Goal: Task Accomplishment & Management: Use online tool/utility

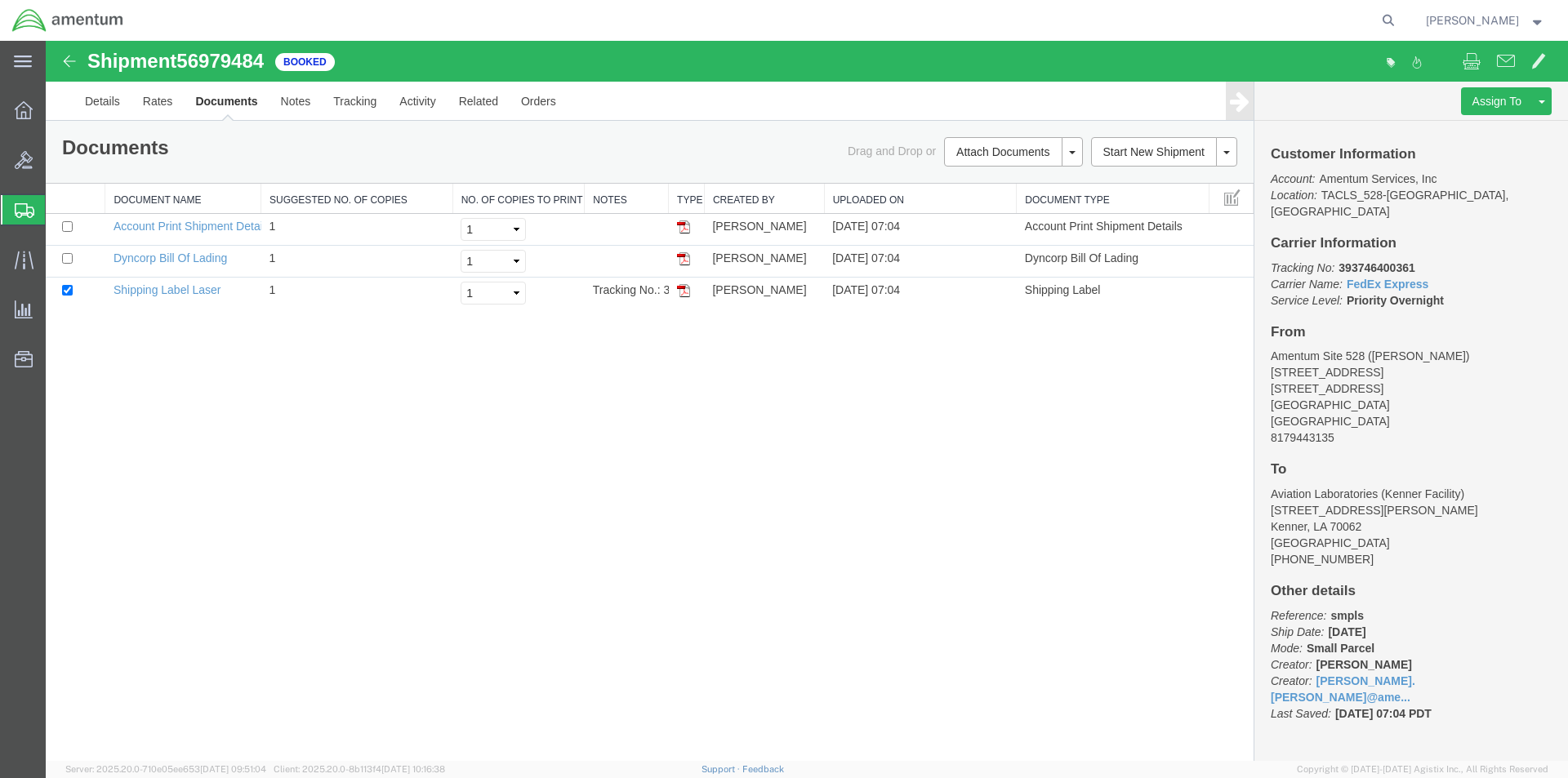
click at [1408, 10] on nav "[PERSON_NAME]" at bounding box center [790, 20] width 1557 height 40
click at [1399, 18] on icon at bounding box center [1388, 20] width 23 height 23
paste input "S528-25273-1605"
click at [1396, 15] on icon at bounding box center [1388, 20] width 23 height 23
type input "S528-25273-1605"
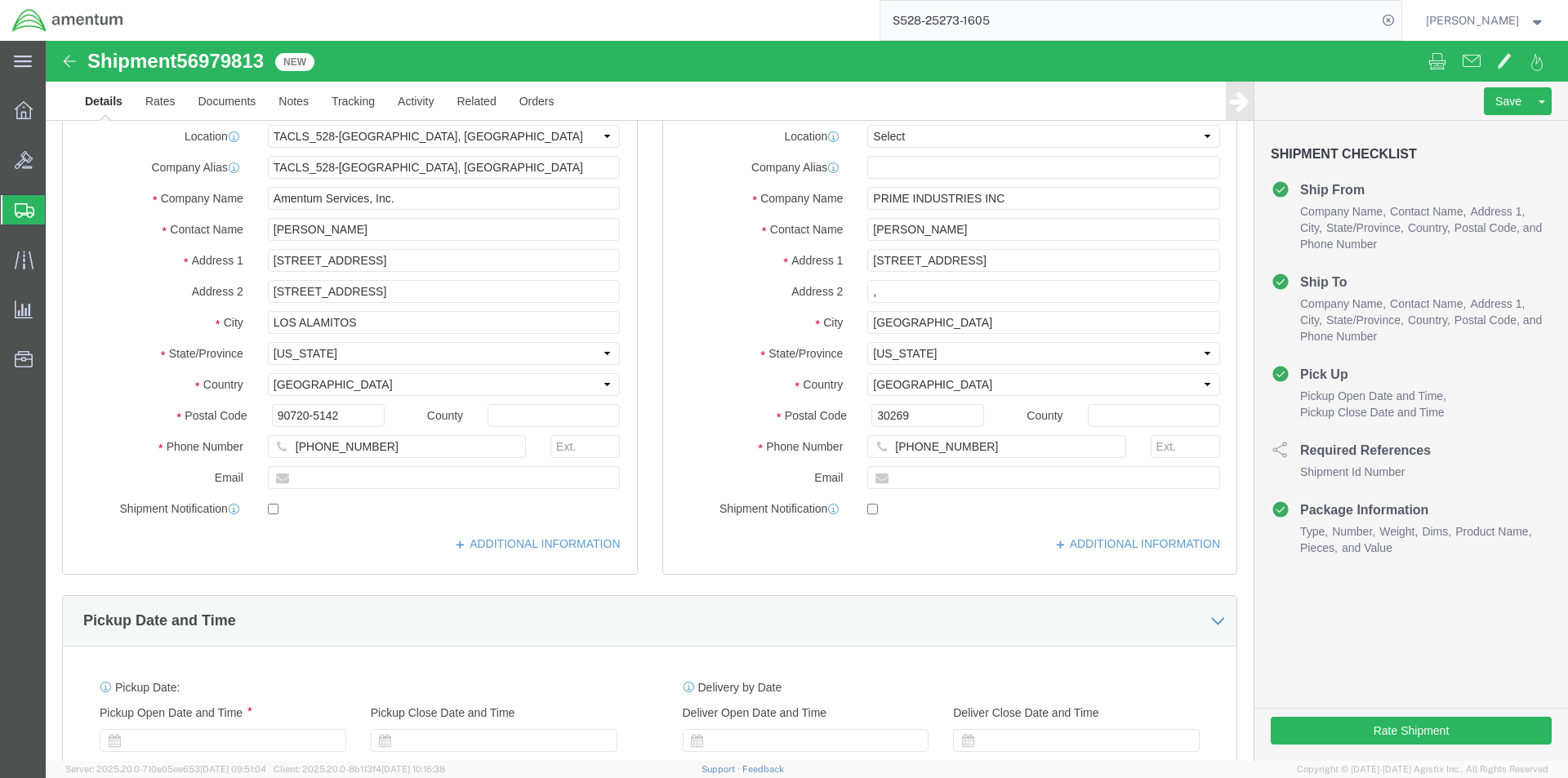
select select "42692"
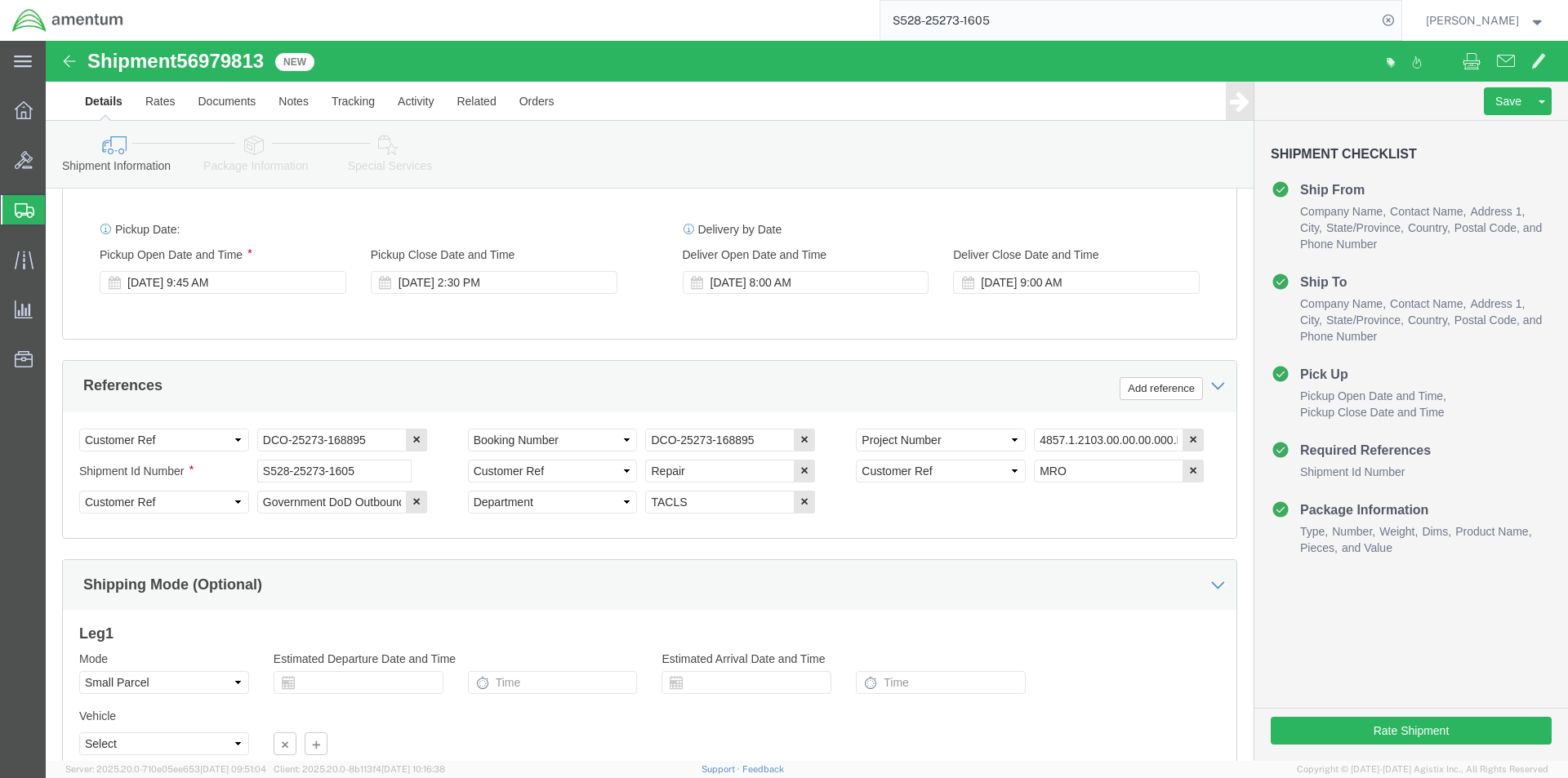
scroll to position [744, 0]
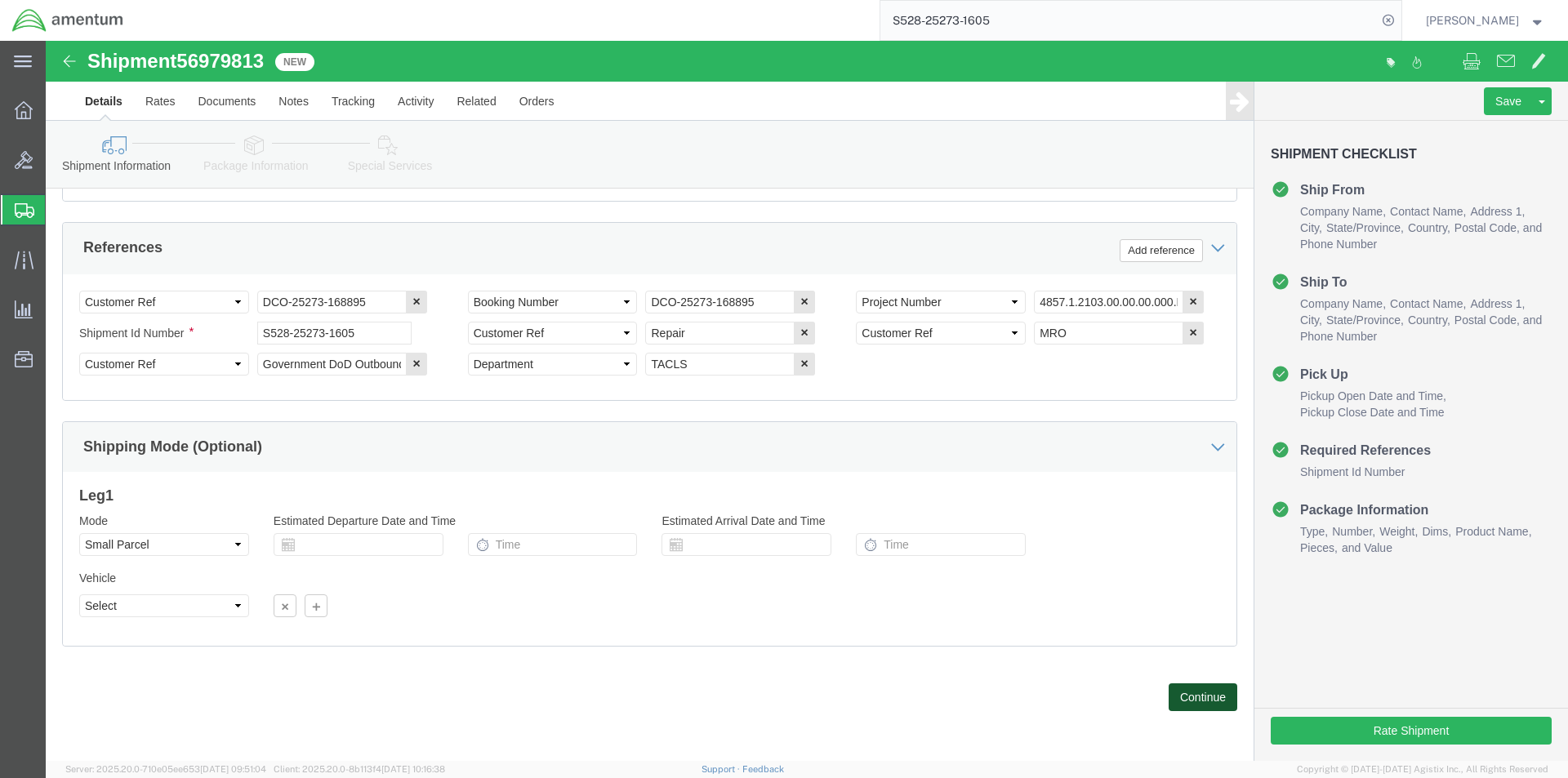
click button "Continue"
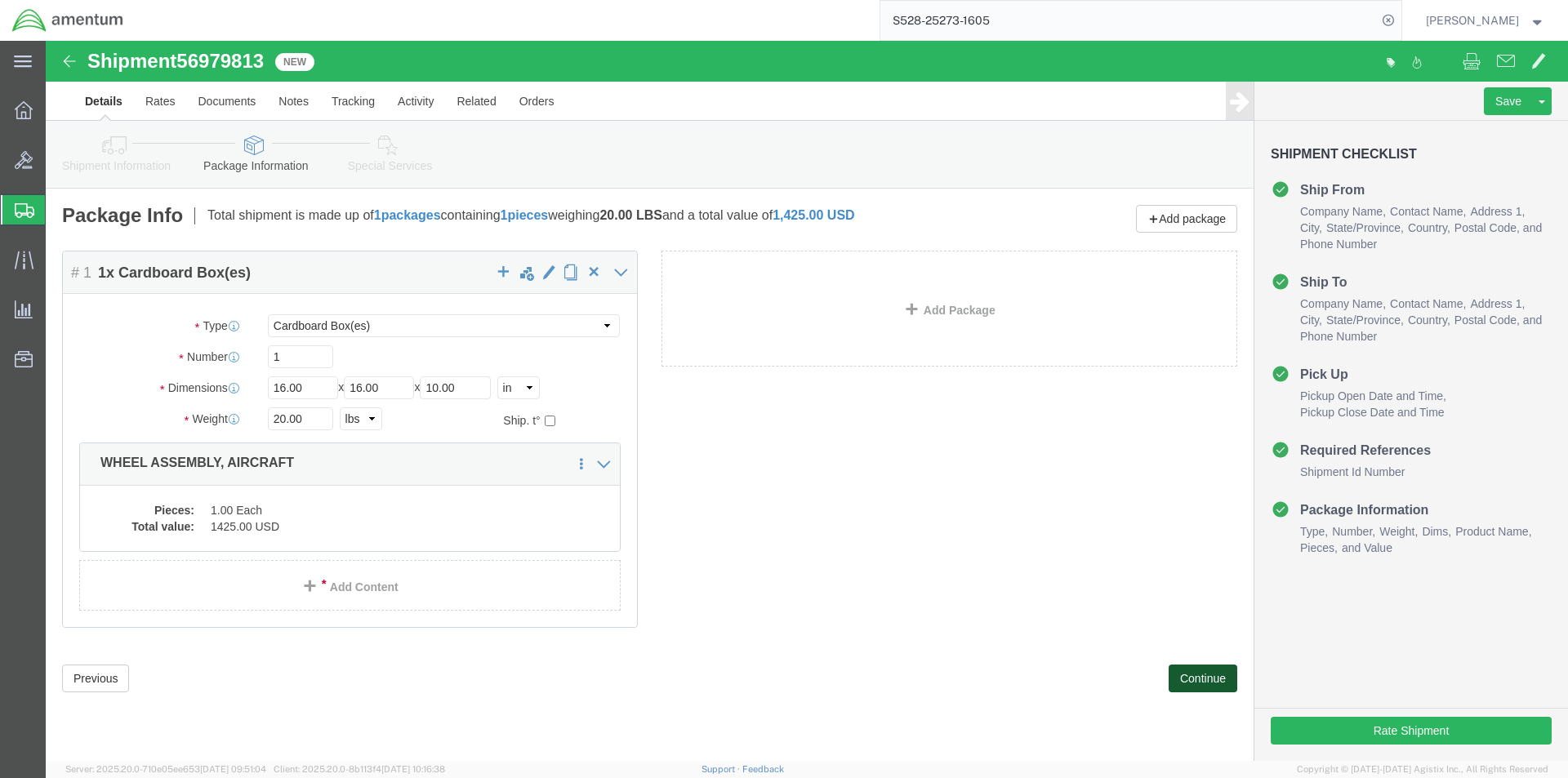
click button "Continue"
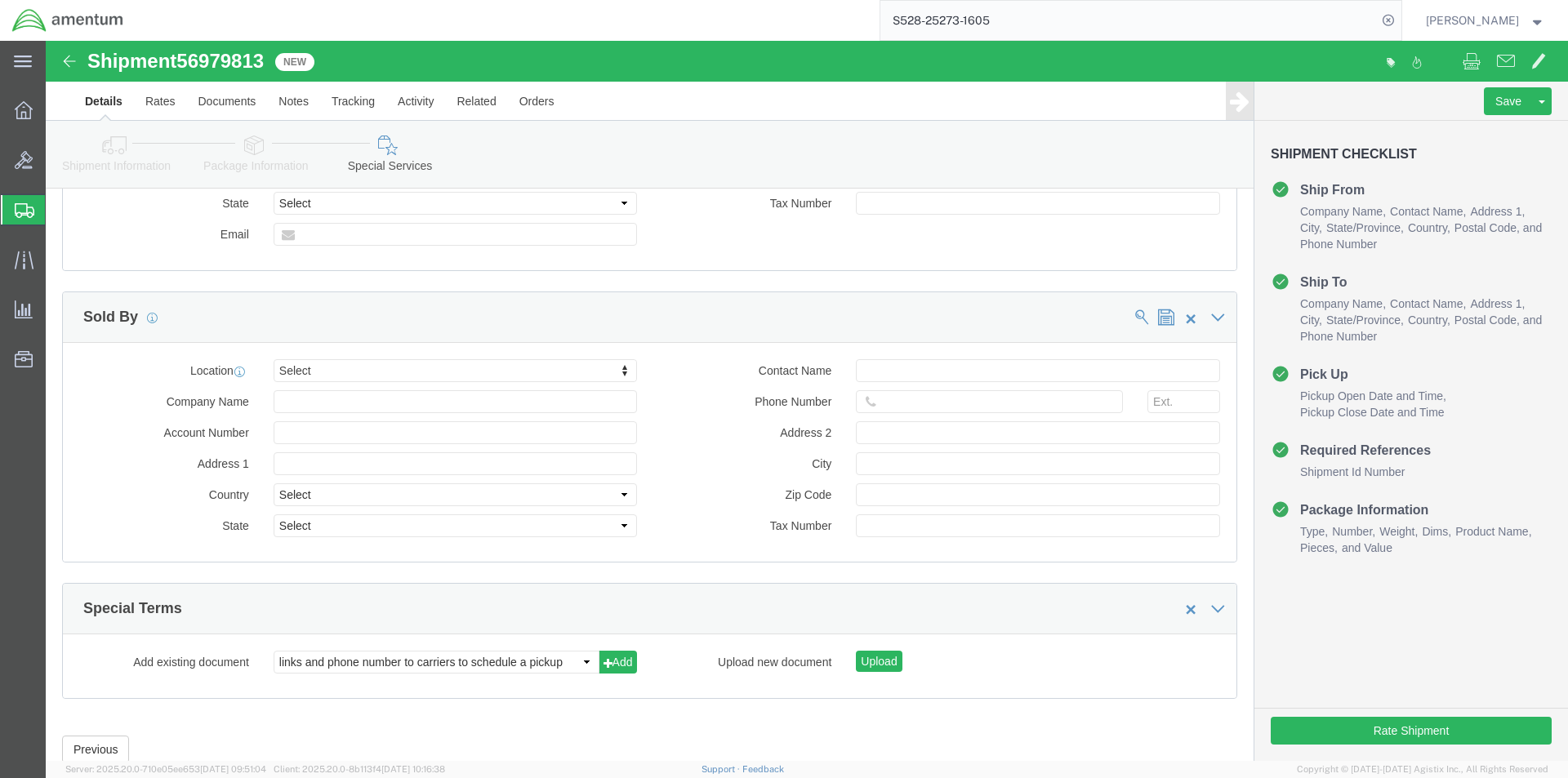
scroll to position [1498, 0]
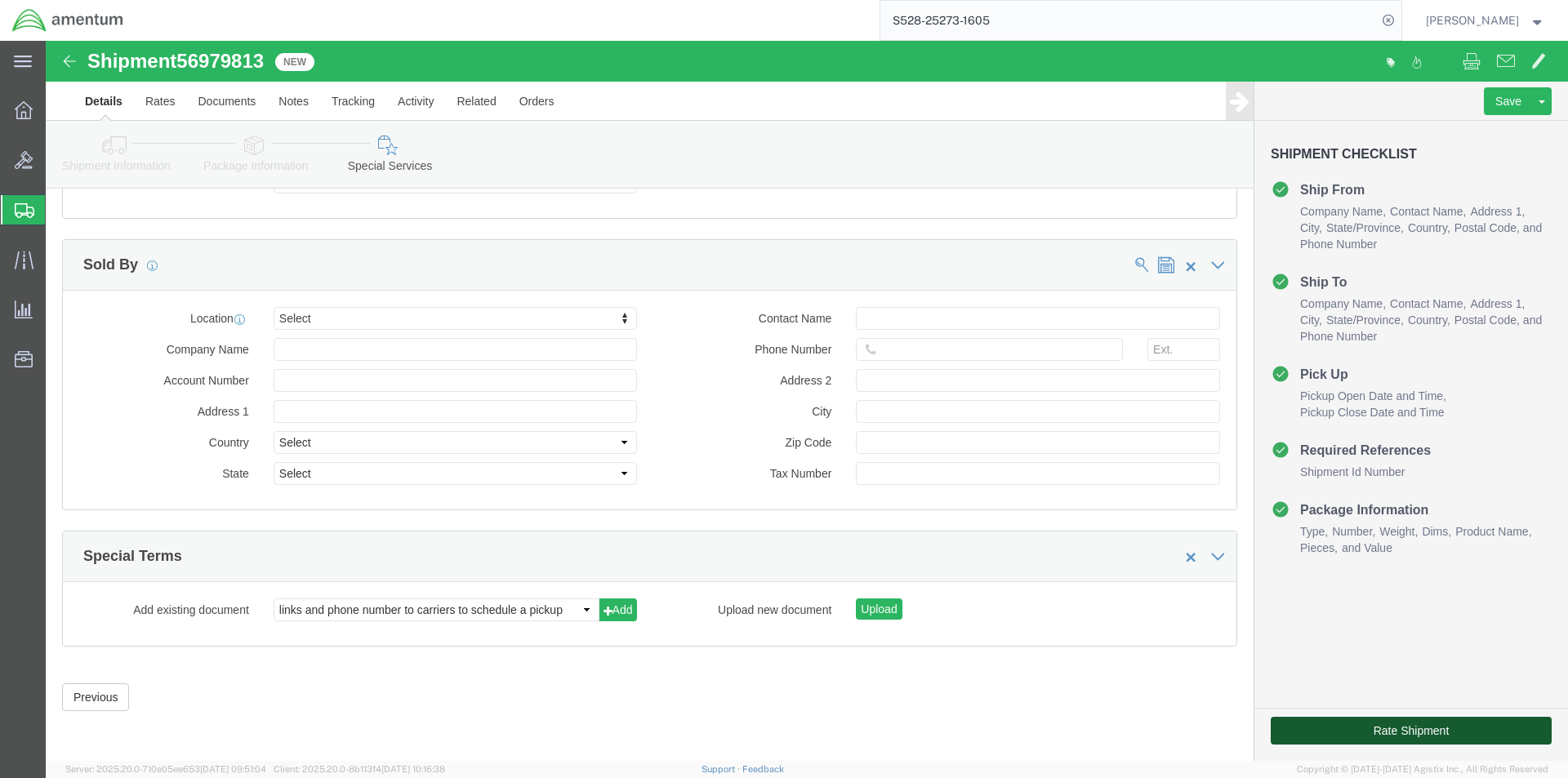
click button "Rate Shipment"
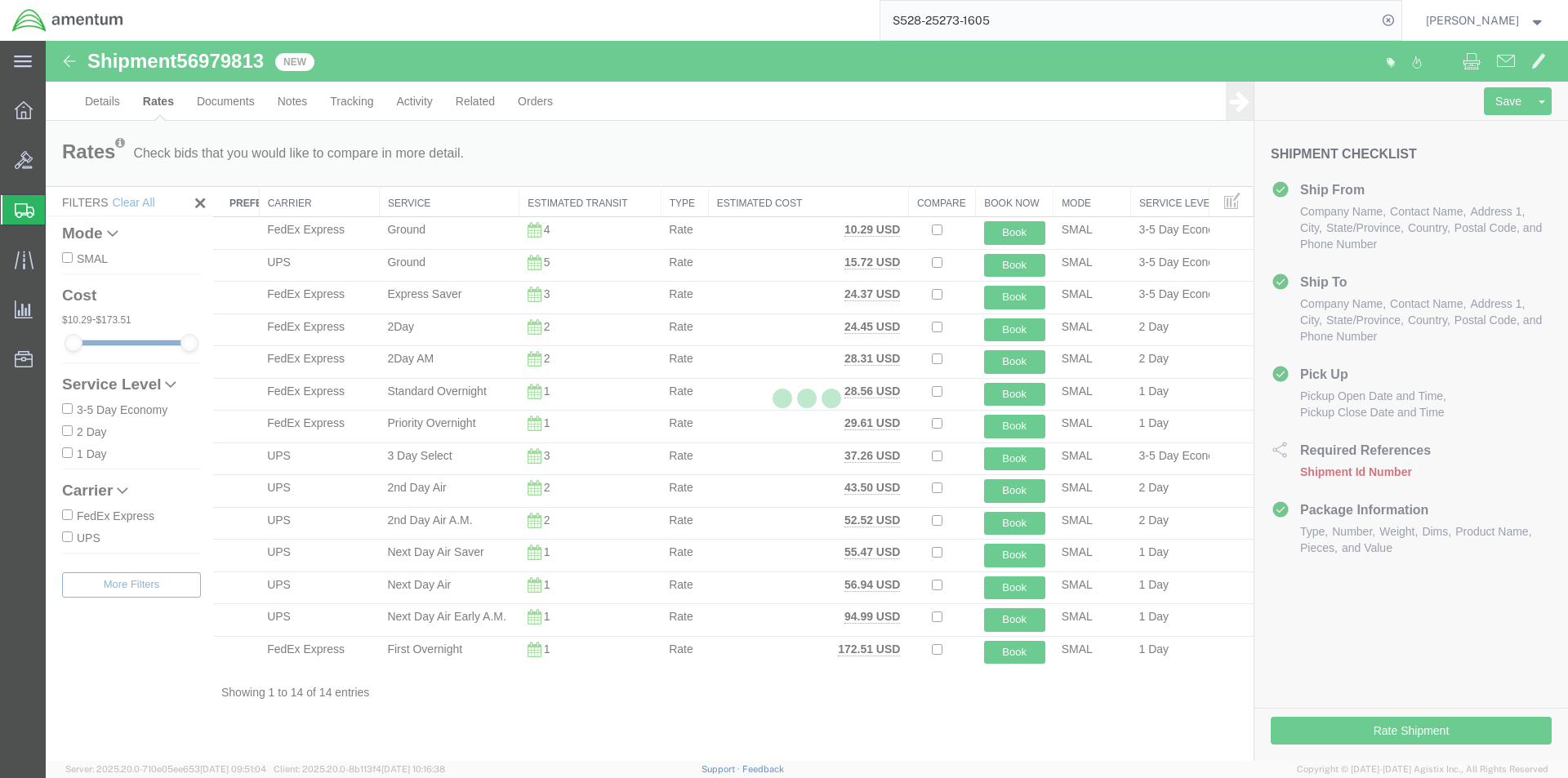
scroll to position [0, 0]
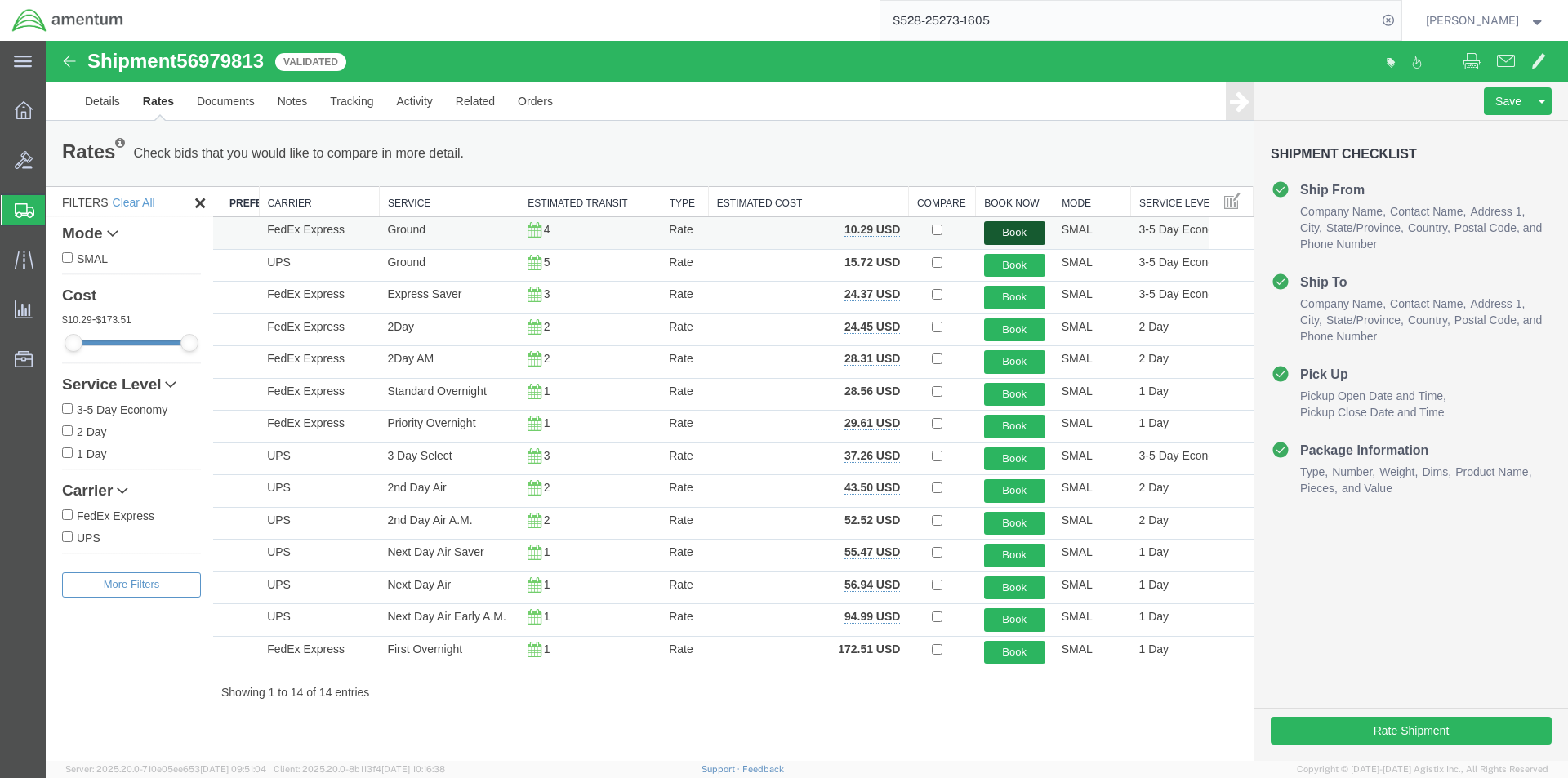
click at [1031, 228] on button "Book" at bounding box center [1015, 233] width 61 height 24
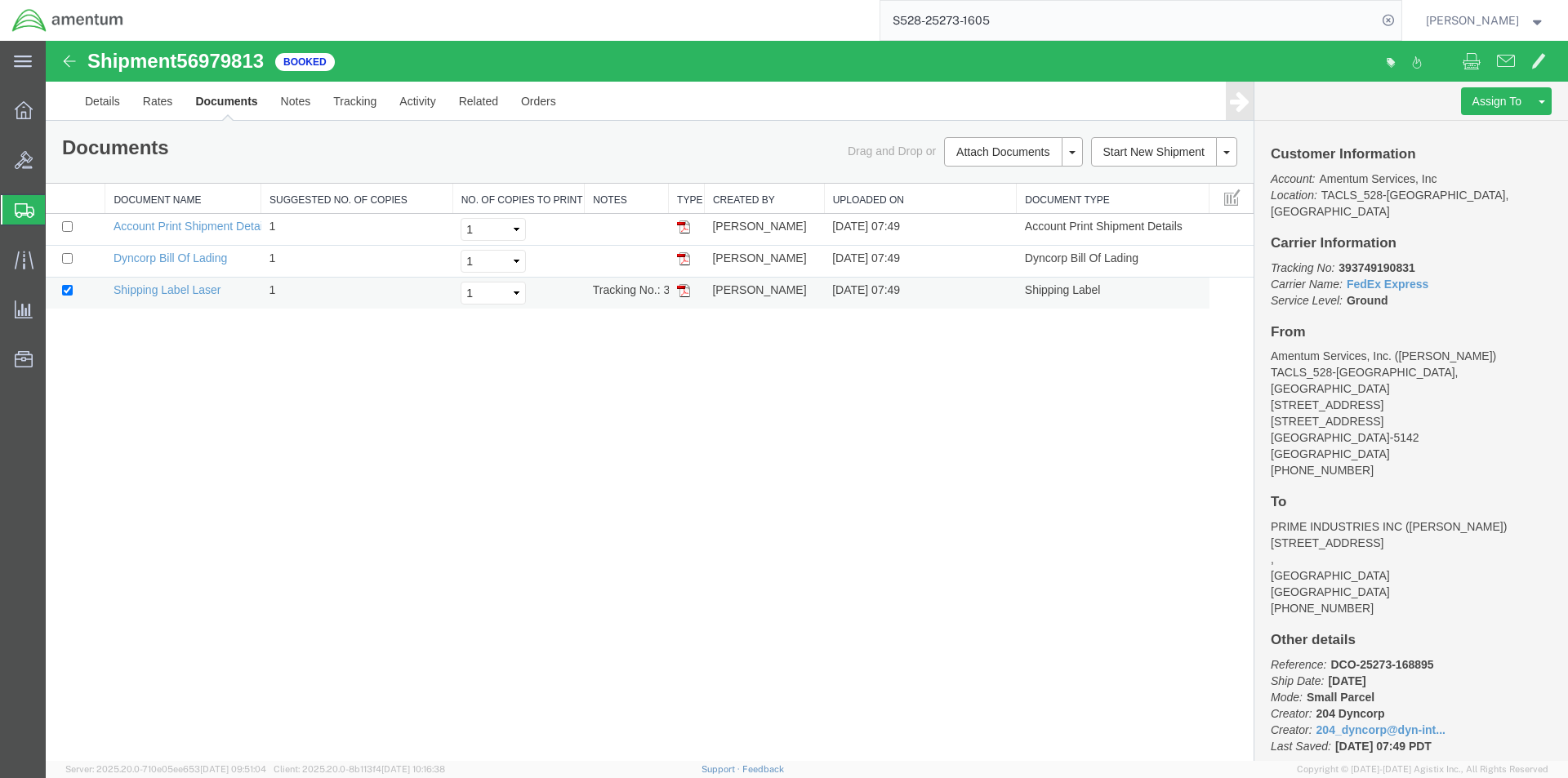
click at [683, 292] on img at bounding box center [683, 291] width 13 height 13
click at [682, 261] on img at bounding box center [683, 258] width 13 height 13
click at [1398, 23] on icon at bounding box center [1388, 20] width 23 height 23
paste input "S528-25273-1606"
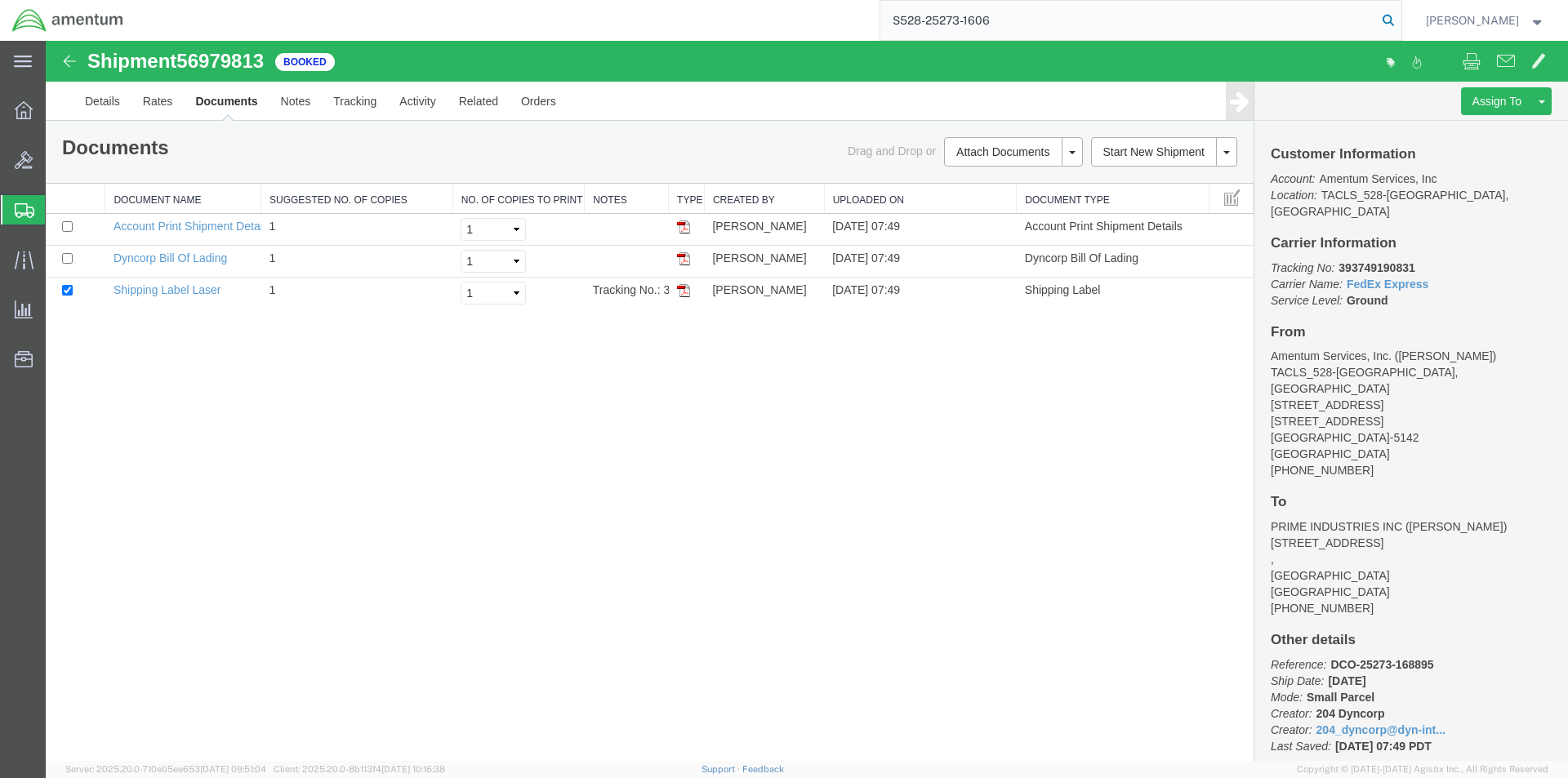
click at [1390, 18] on icon at bounding box center [1388, 20] width 23 height 23
type input "S528-25273-1606"
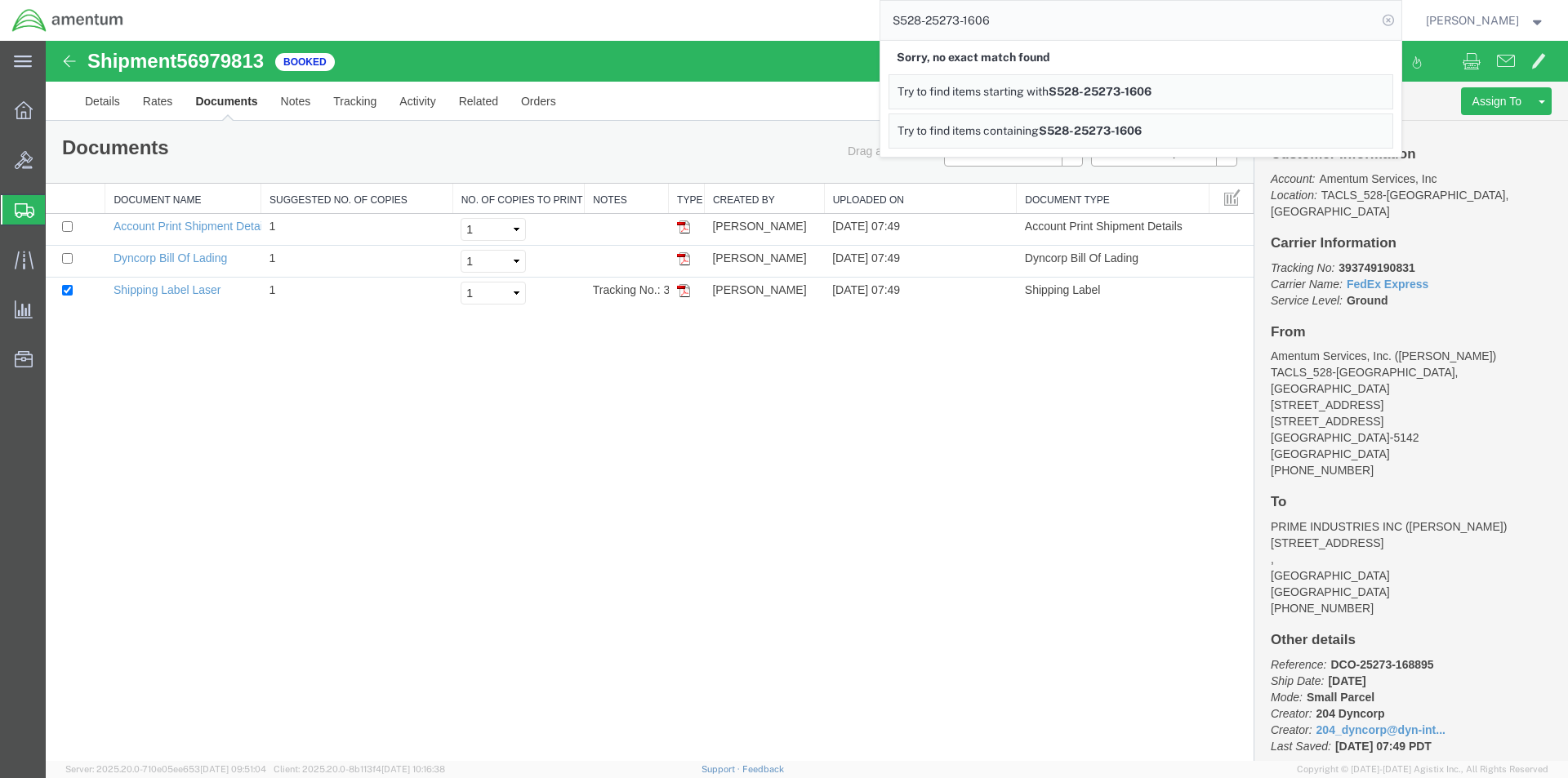
click at [1398, 24] on icon at bounding box center [1388, 20] width 23 height 23
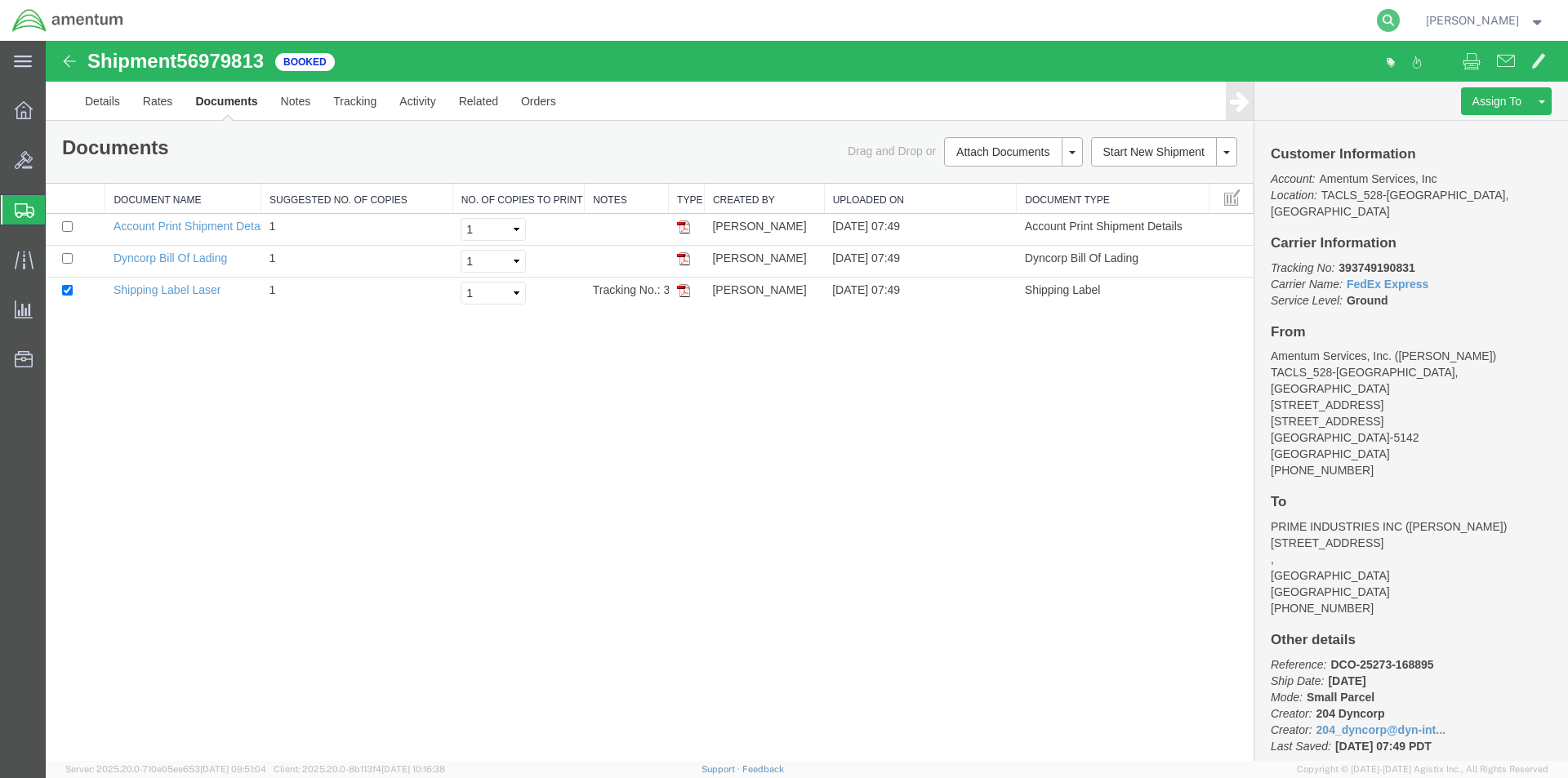
click at [1396, 11] on icon at bounding box center [1388, 20] width 23 height 23
paste input "S528-25273-1606"
click at [1402, 12] on form "S528-25273-1606" at bounding box center [1140, 20] width 523 height 40
click at [1398, 23] on icon at bounding box center [1388, 20] width 23 height 23
type input "S528-25273-1606"
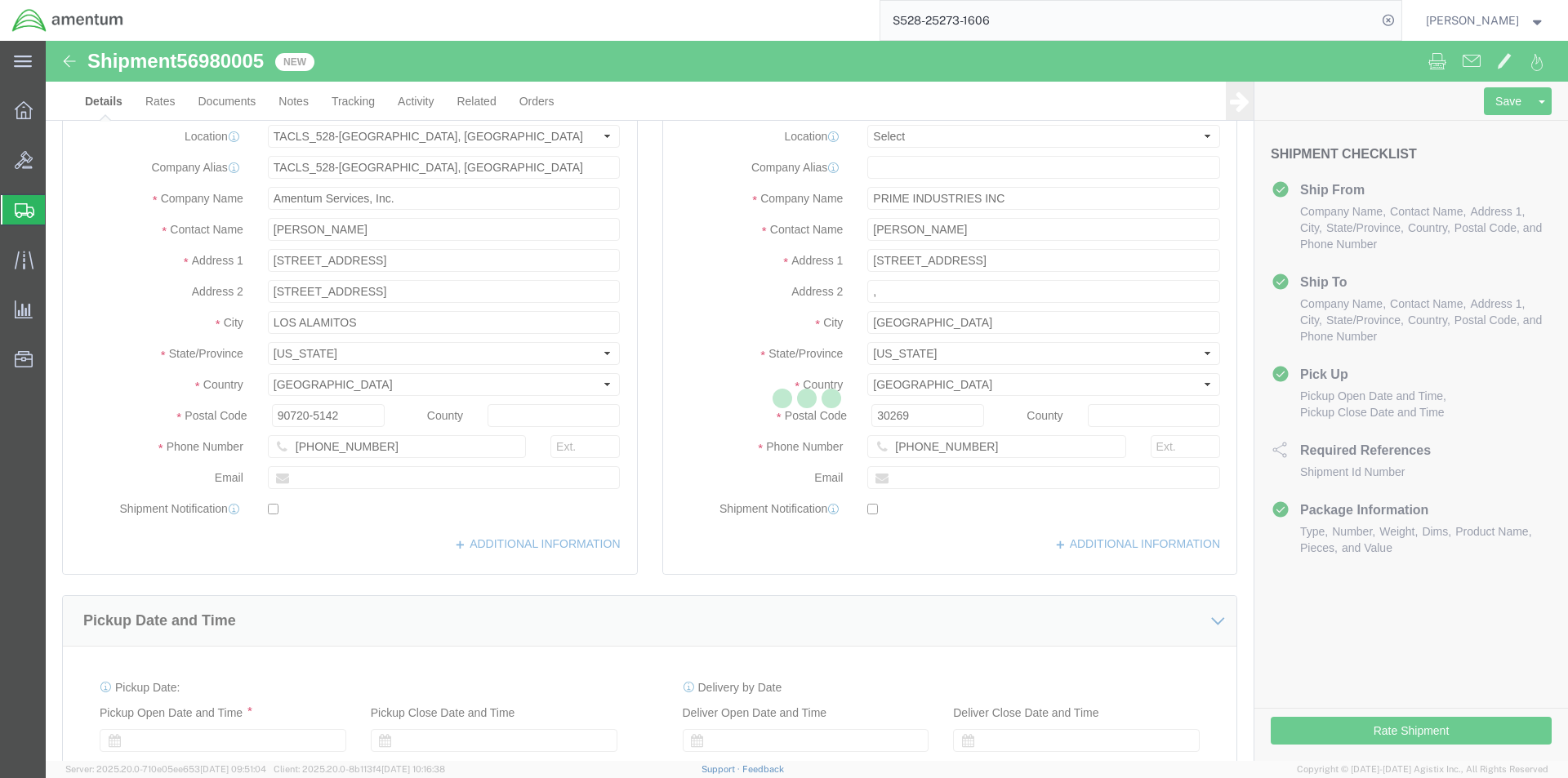
select select "42692"
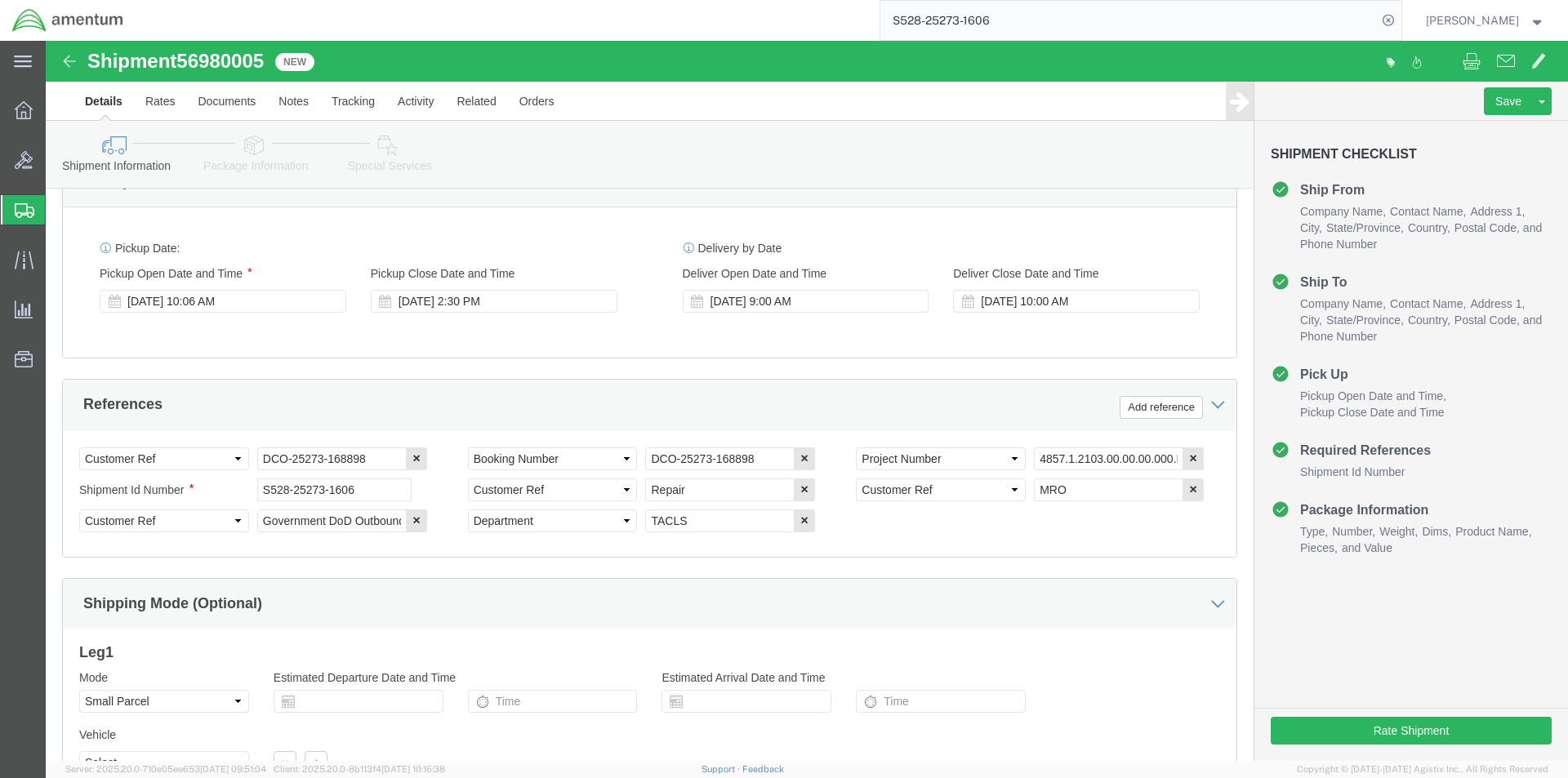
scroll to position [744, 0]
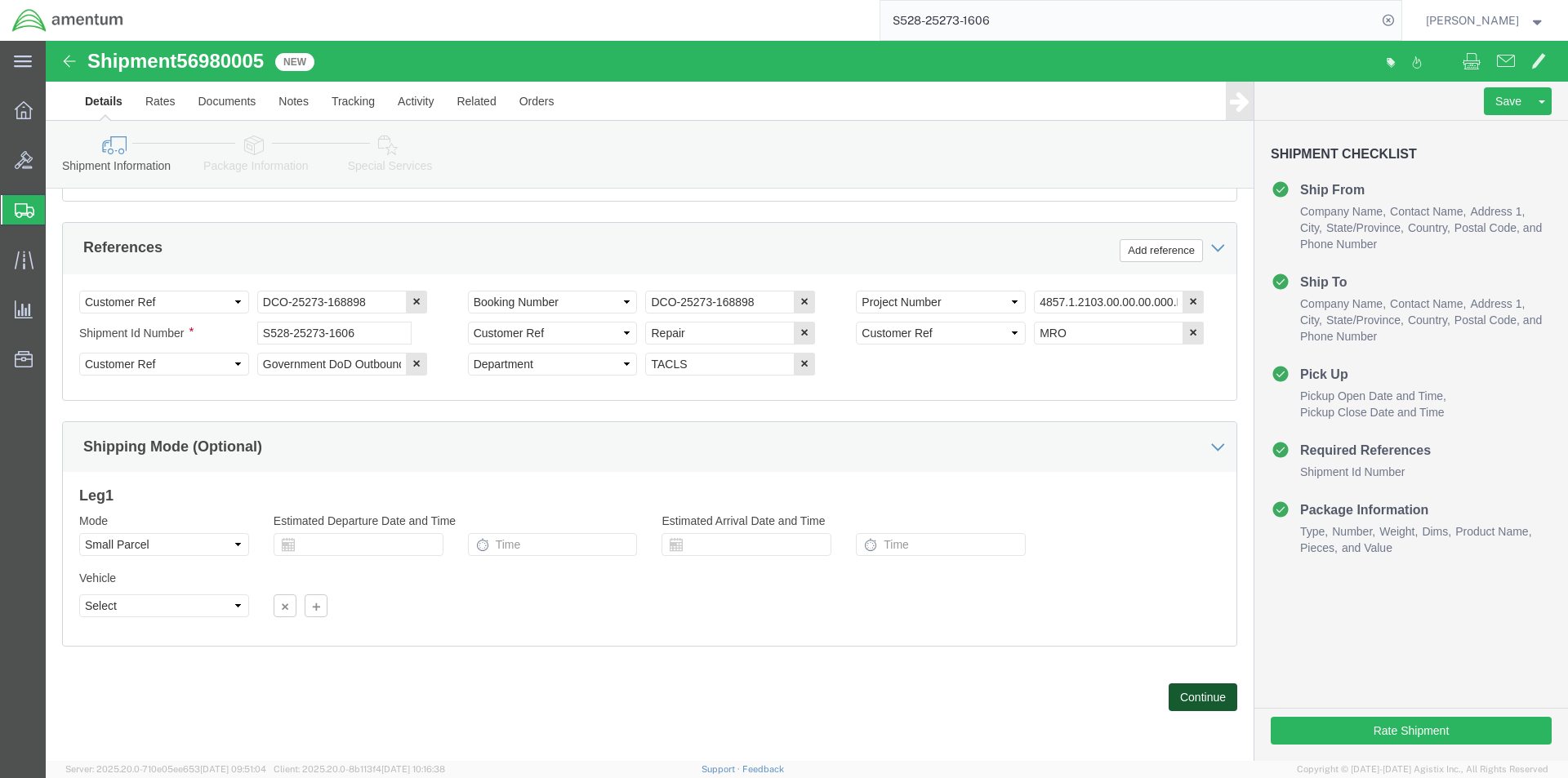
click button "Continue"
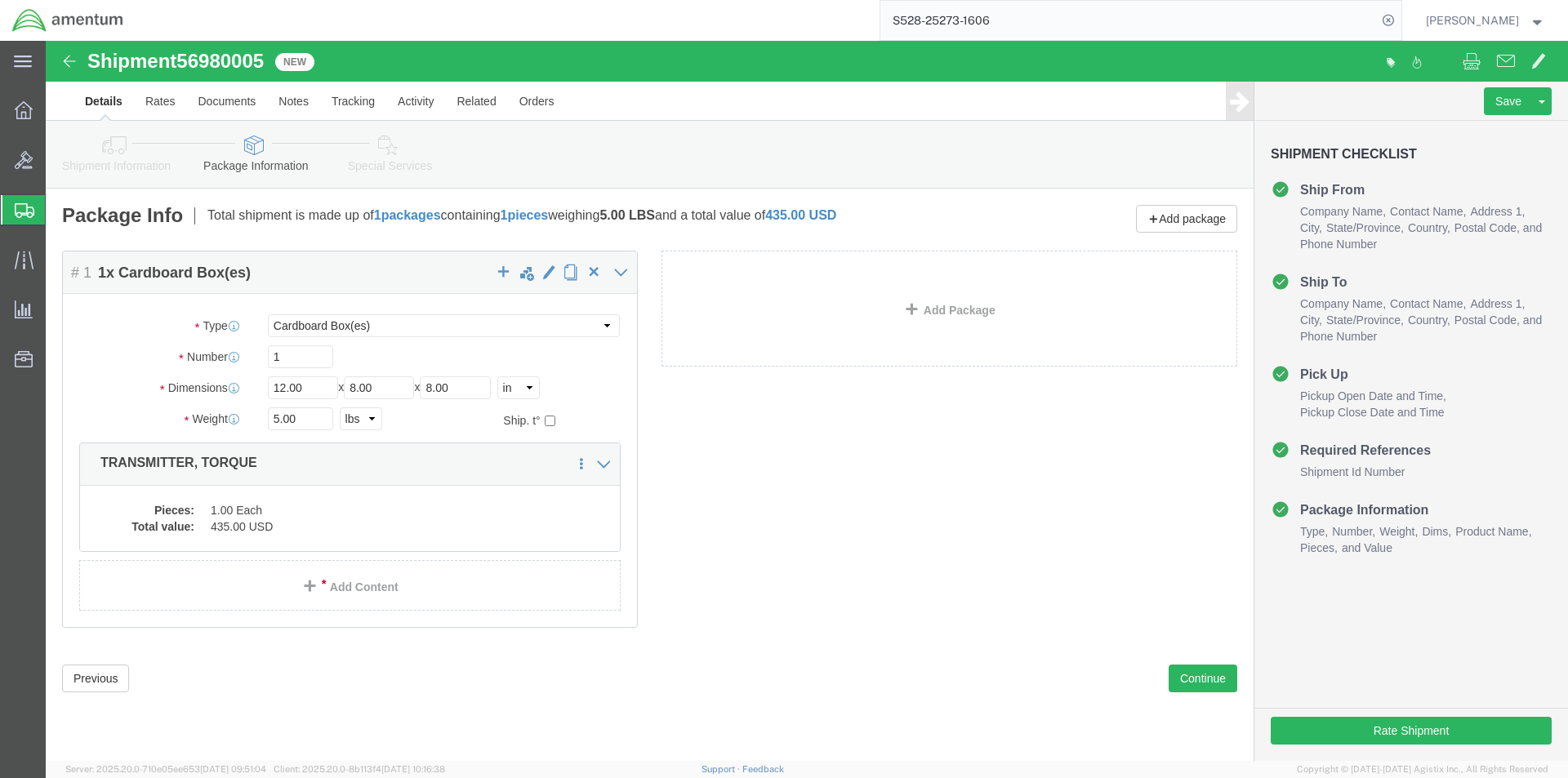
click div "Previous Continue"
click button "Continue"
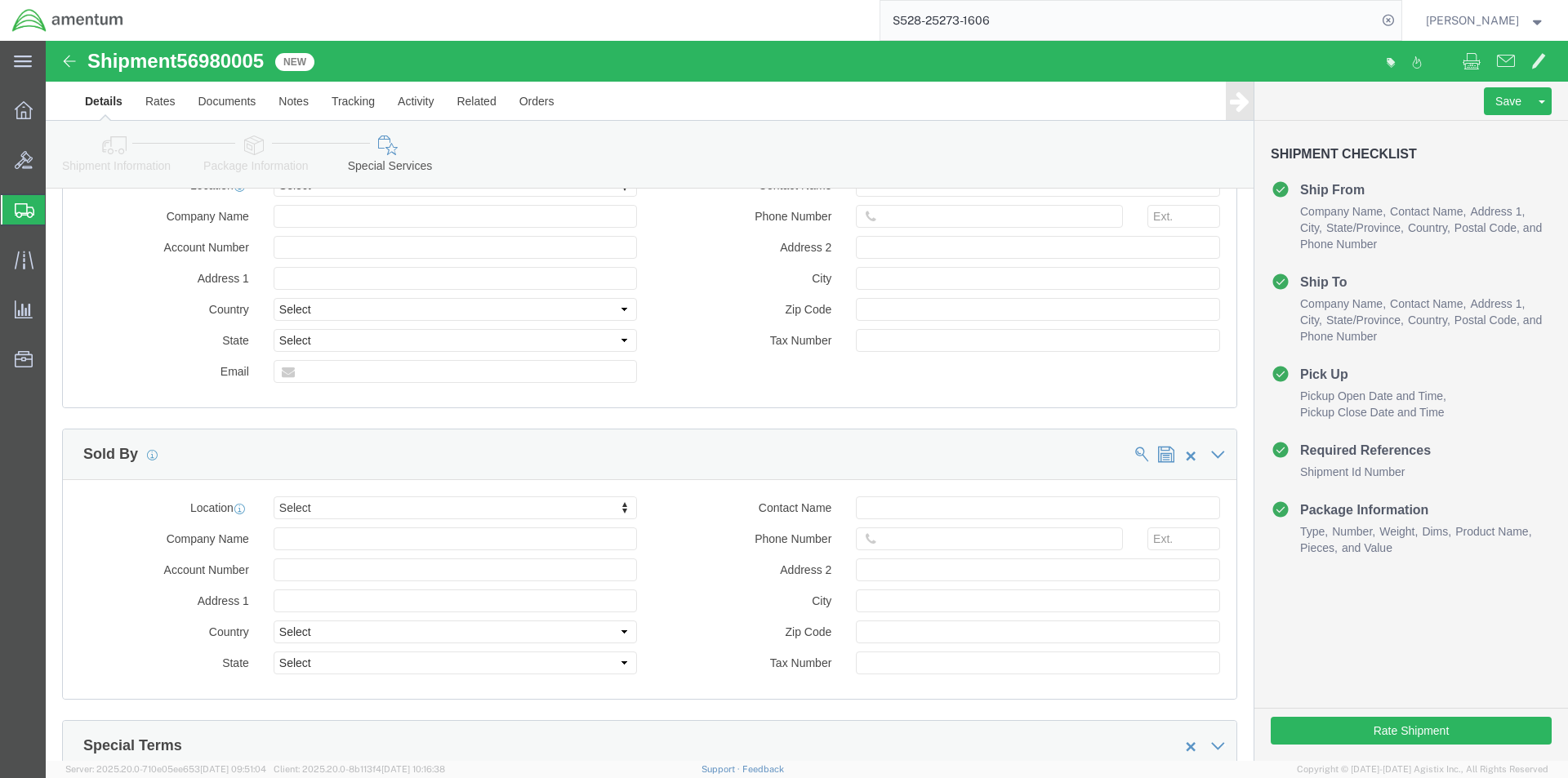
scroll to position [1387, 0]
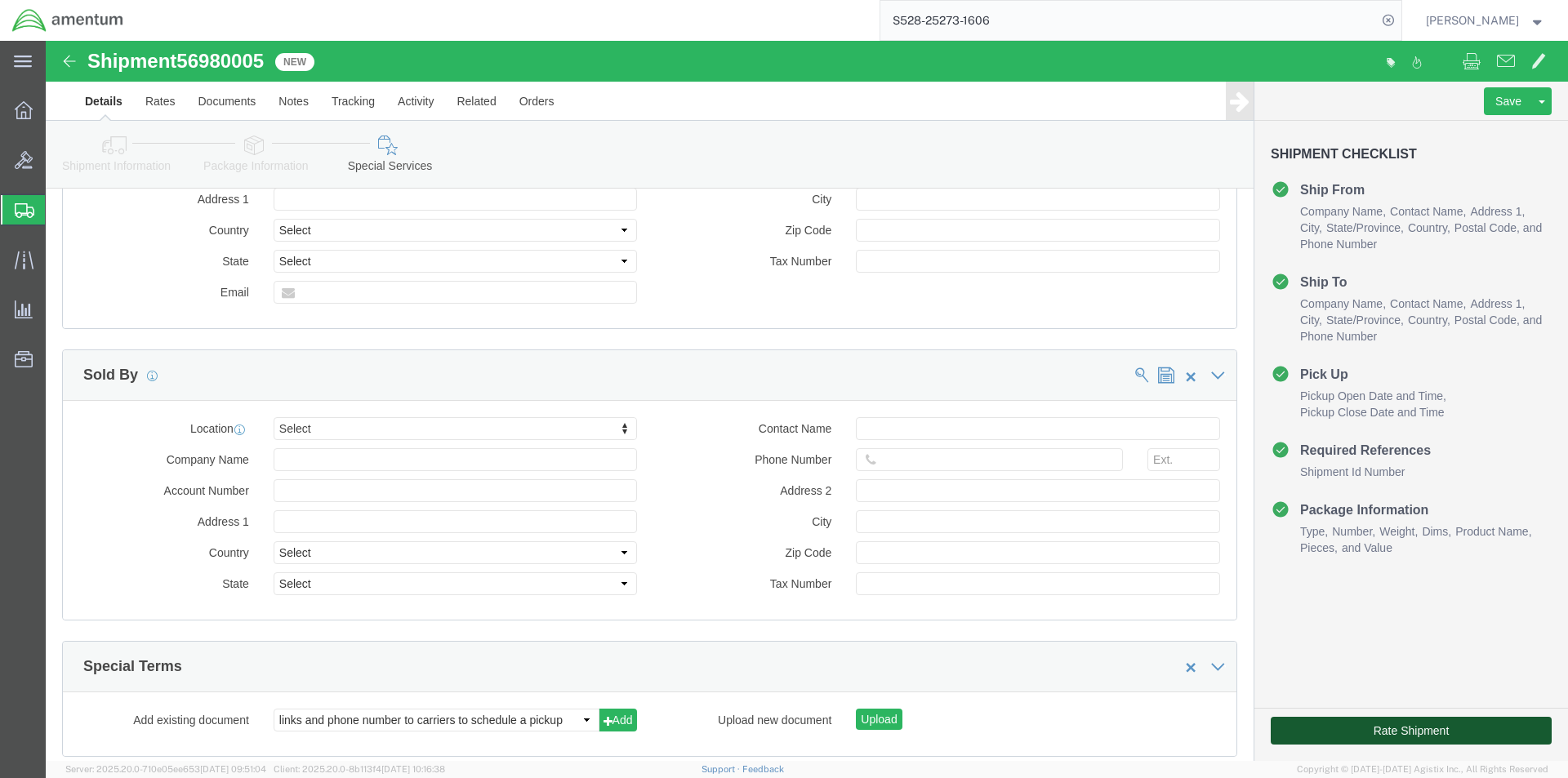
click button "Rate Shipment"
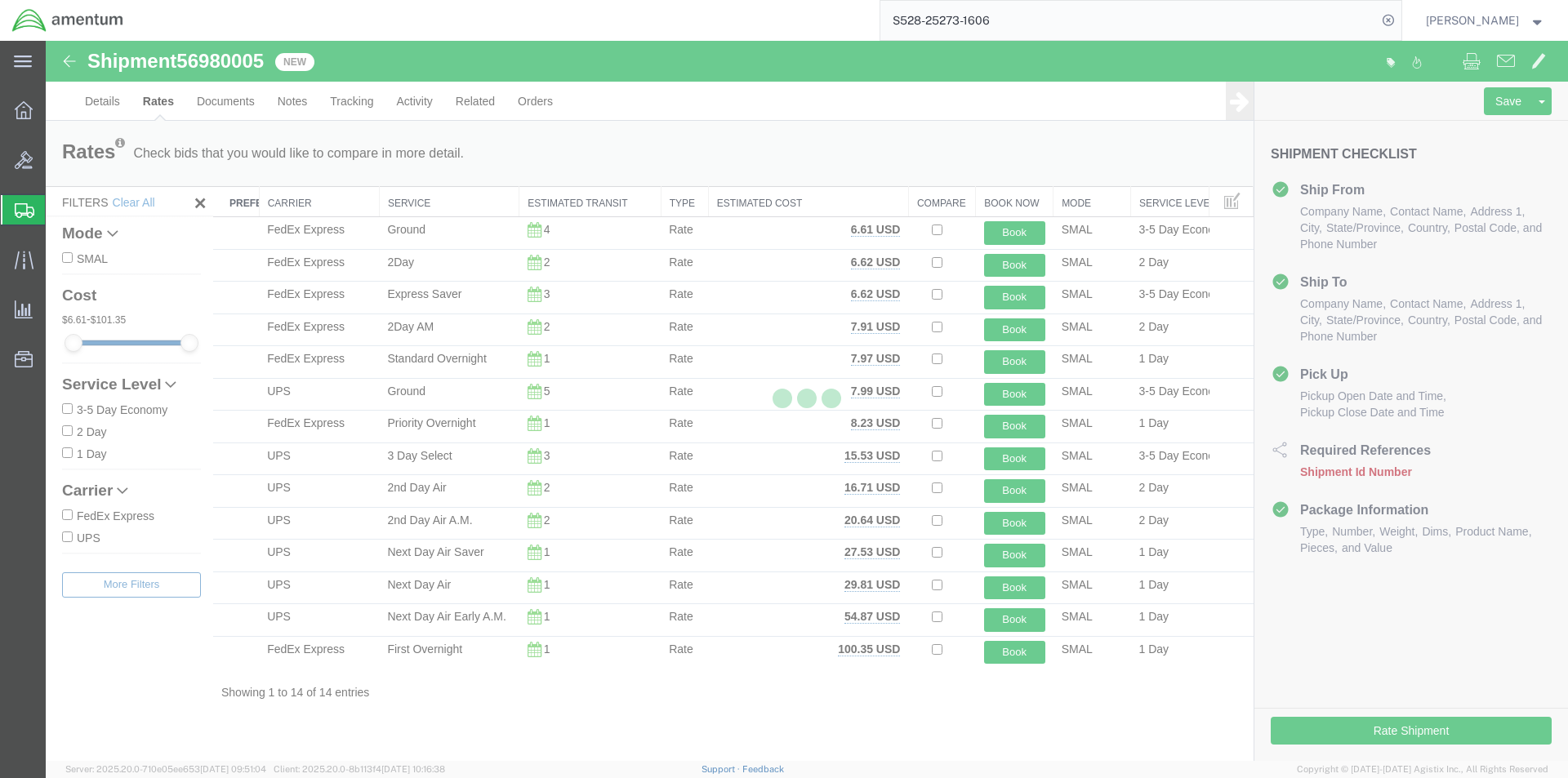
scroll to position [0, 0]
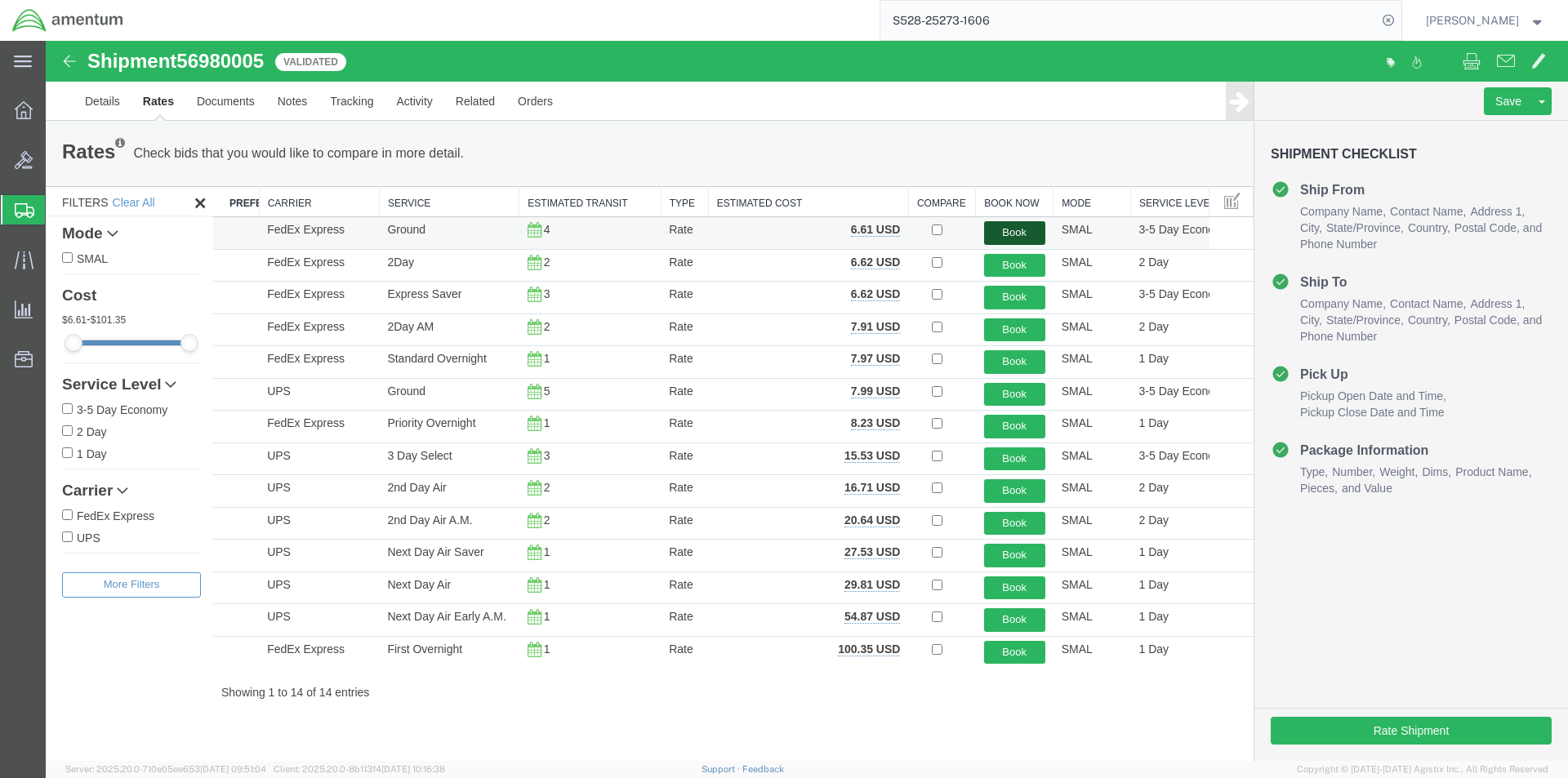
click at [1022, 237] on button "Book" at bounding box center [1015, 233] width 61 height 24
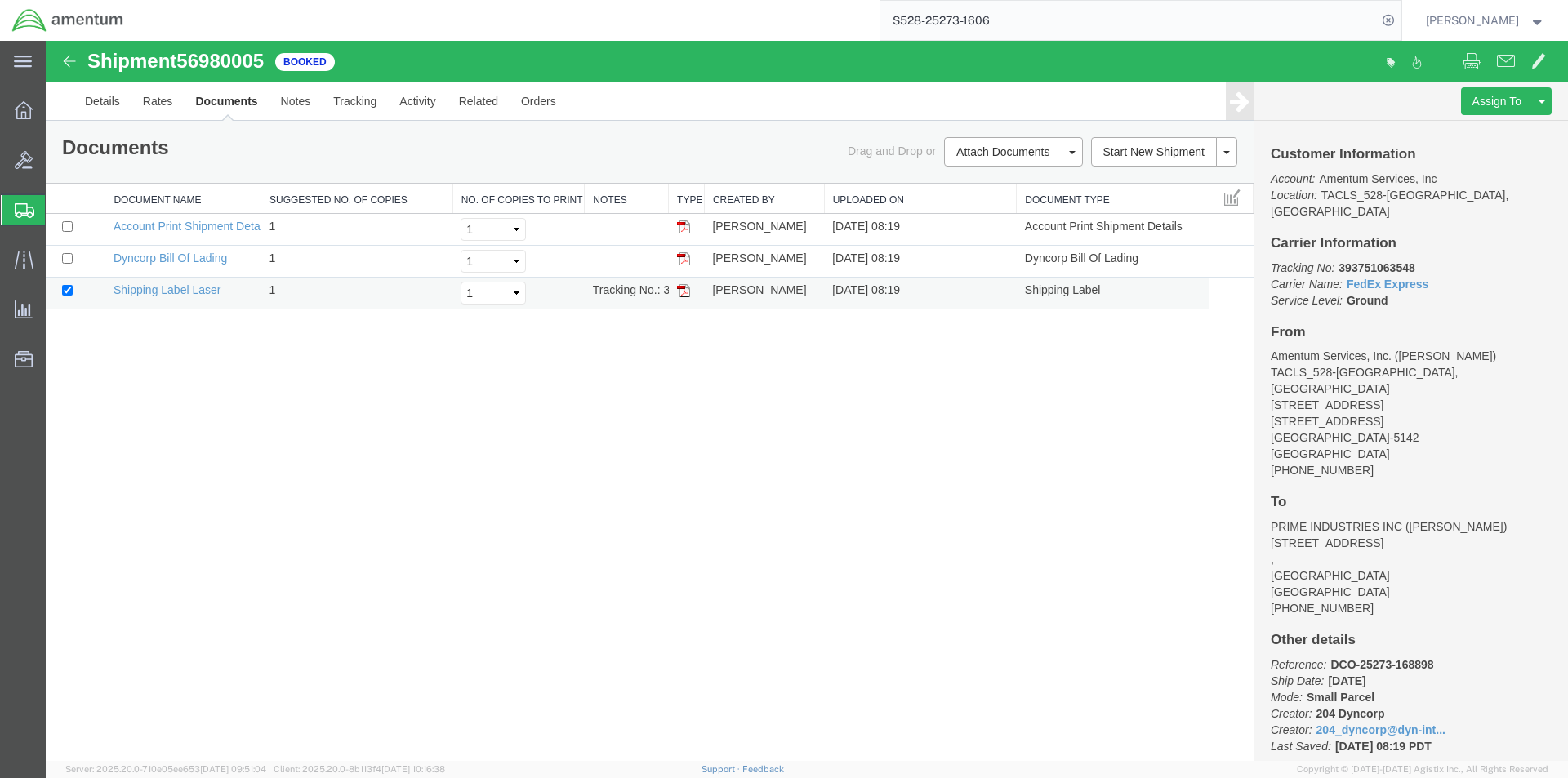
click at [686, 295] on img at bounding box center [683, 291] width 13 height 13
click at [686, 260] on img at bounding box center [683, 258] width 13 height 13
